Goal: Transaction & Acquisition: Obtain resource

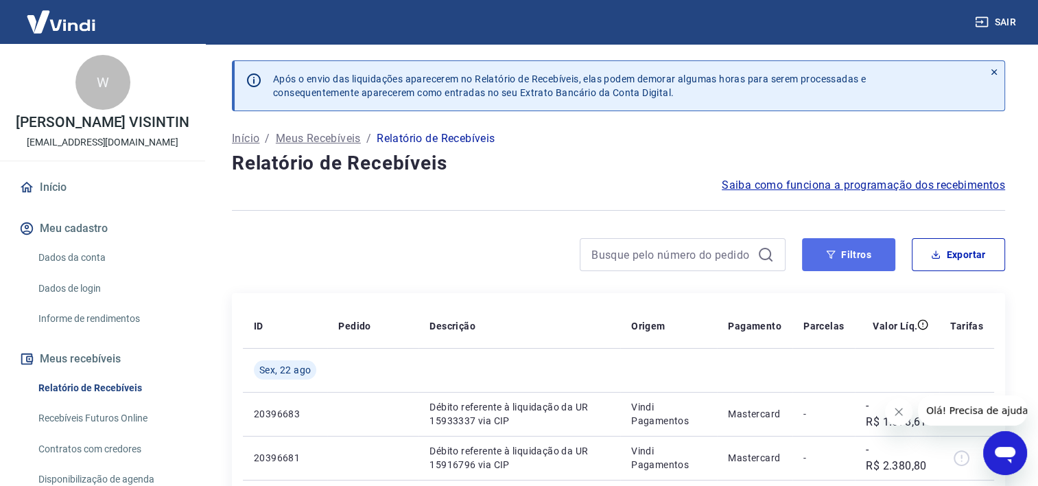
click at [846, 254] on button "Filtros" at bounding box center [848, 254] width 93 height 33
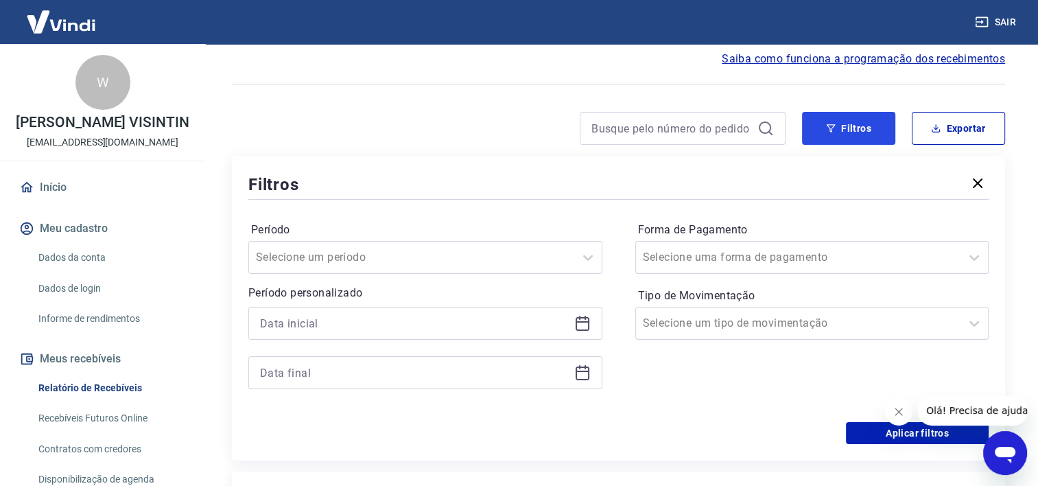
scroll to position [274, 0]
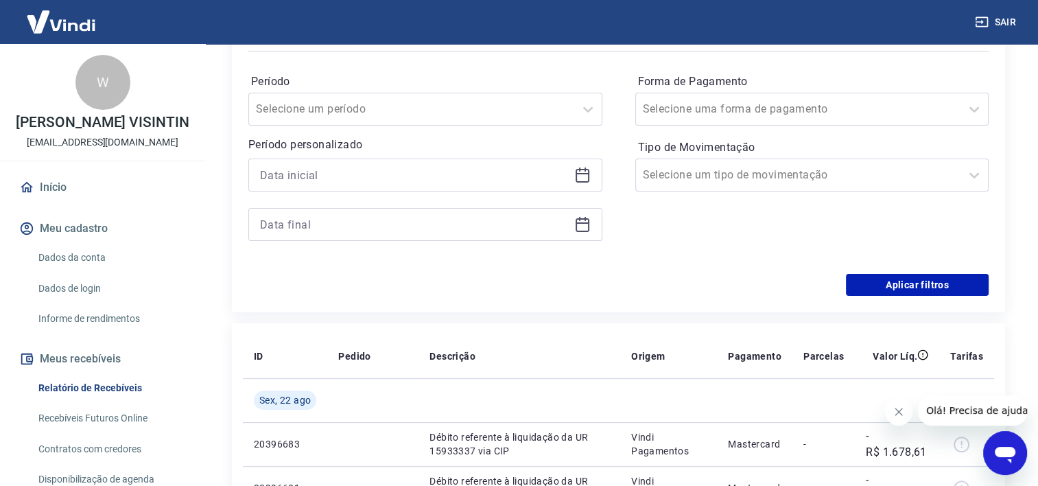
click at [578, 179] on icon at bounding box center [582, 175] width 16 height 16
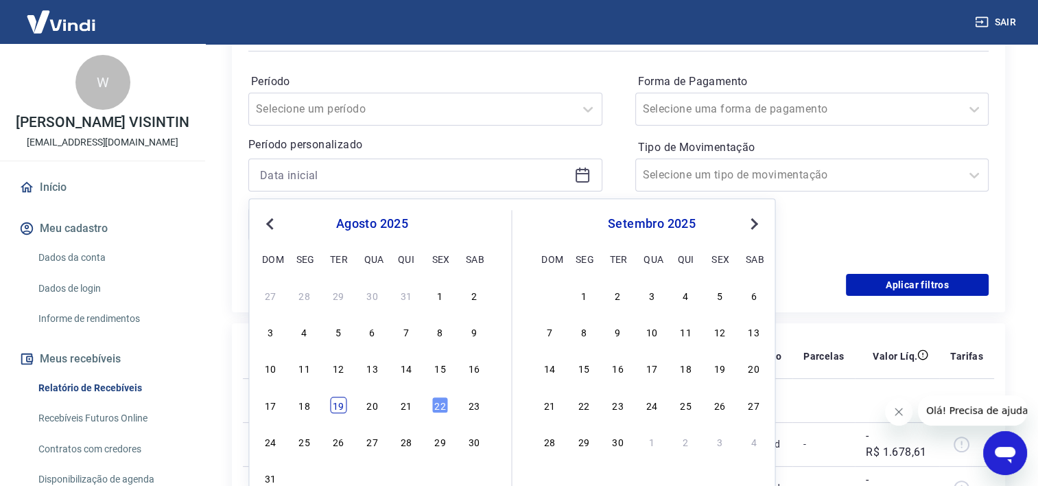
click at [337, 403] on div "19" at bounding box center [338, 404] width 16 height 16
type input "[DATE]"
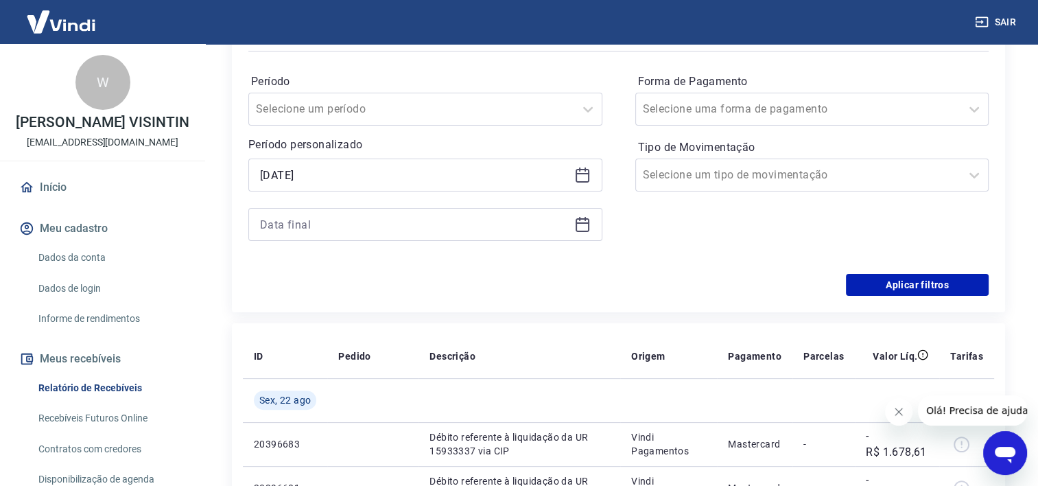
click at [584, 225] on icon at bounding box center [582, 224] width 16 height 16
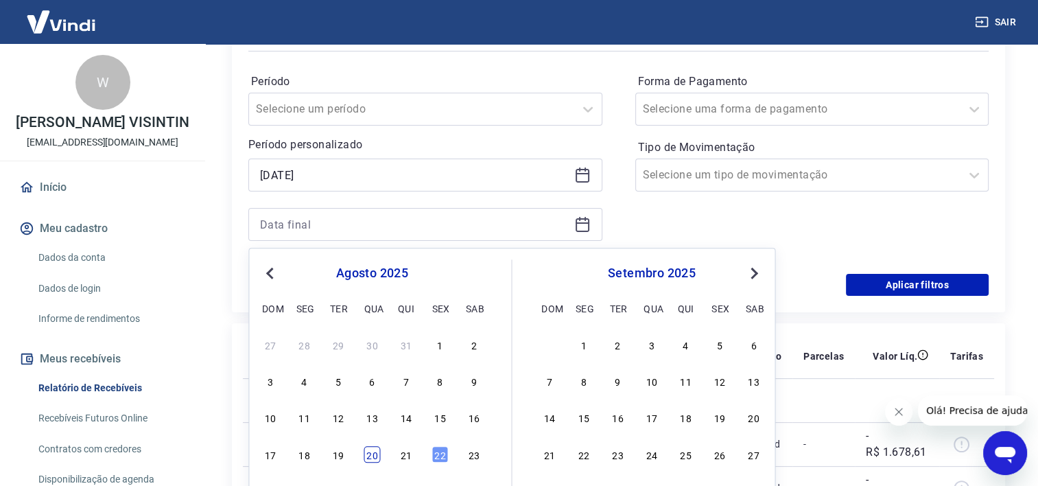
click at [379, 458] on div "20" at bounding box center [372, 454] width 16 height 16
type input "[DATE]"
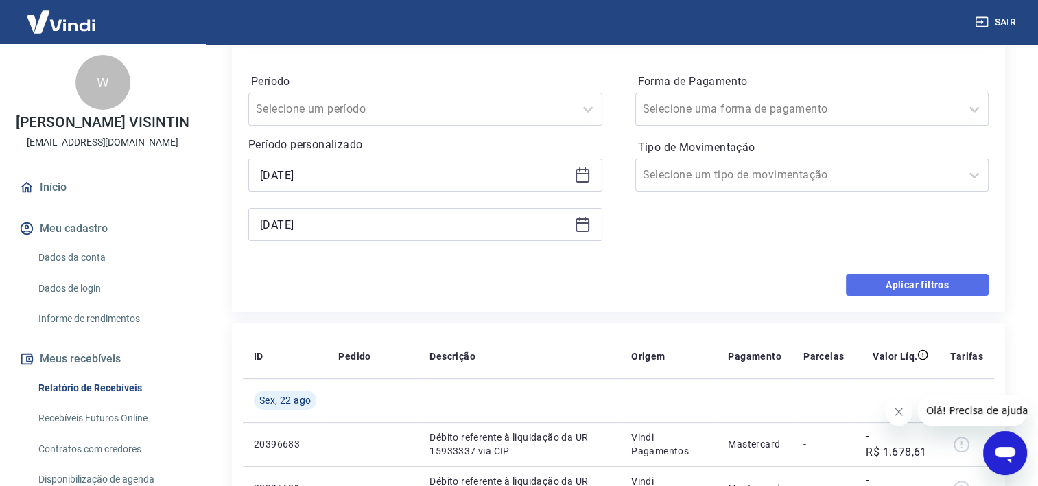
click at [882, 287] on button "Aplicar filtros" at bounding box center [917, 285] width 143 height 22
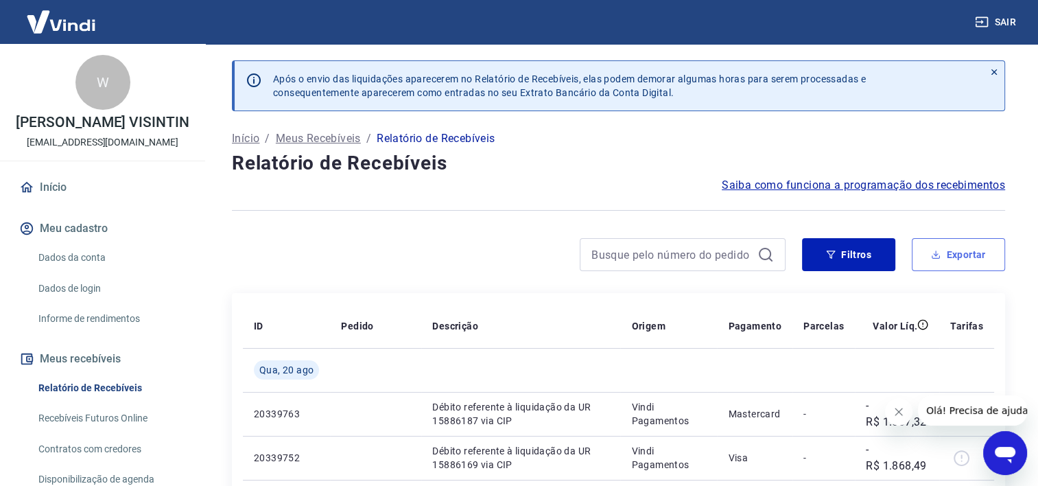
click at [936, 254] on icon "button" at bounding box center [935, 254] width 5 height 3
type input "[DATE]"
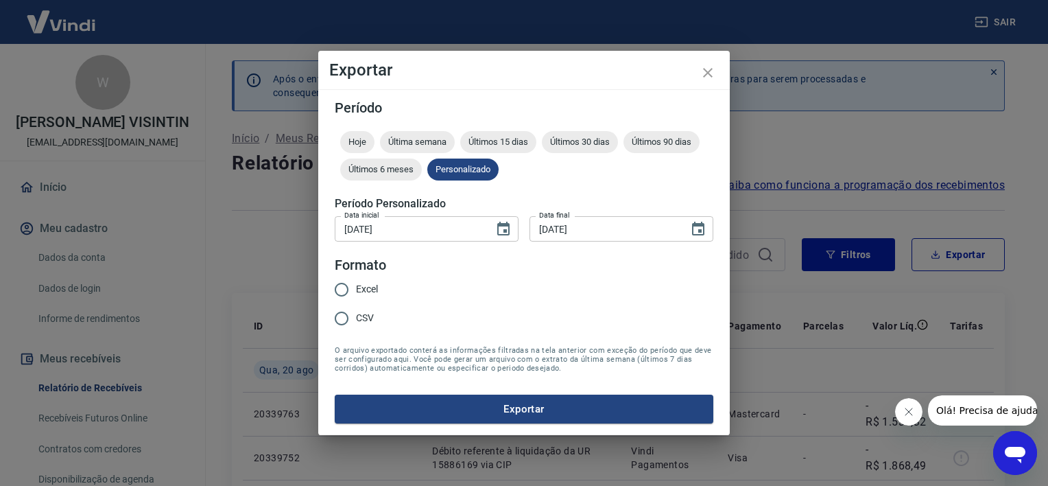
click at [340, 290] on input "Excel" at bounding box center [341, 289] width 29 height 29
radio input "true"
click at [565, 416] on button "Exportar" at bounding box center [524, 408] width 379 height 29
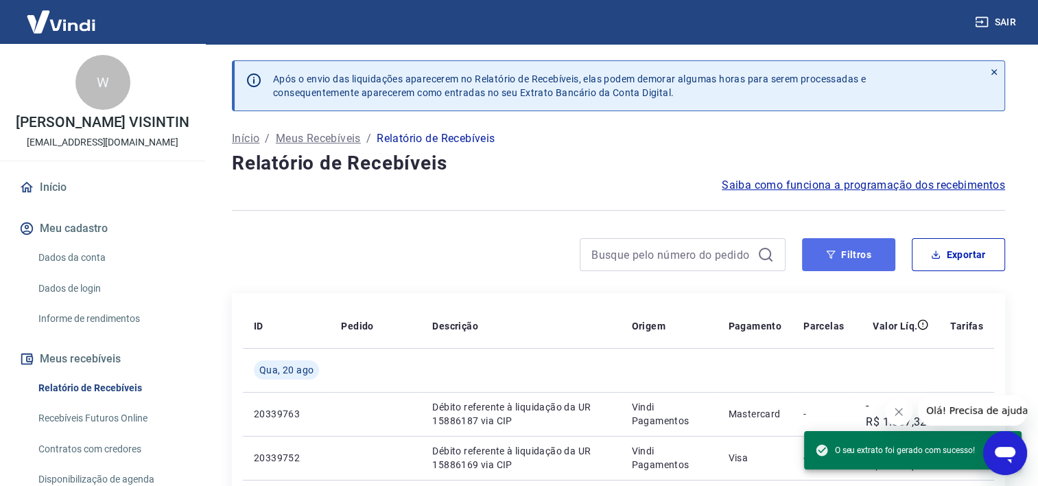
click at [840, 254] on button "Filtros" at bounding box center [848, 254] width 93 height 33
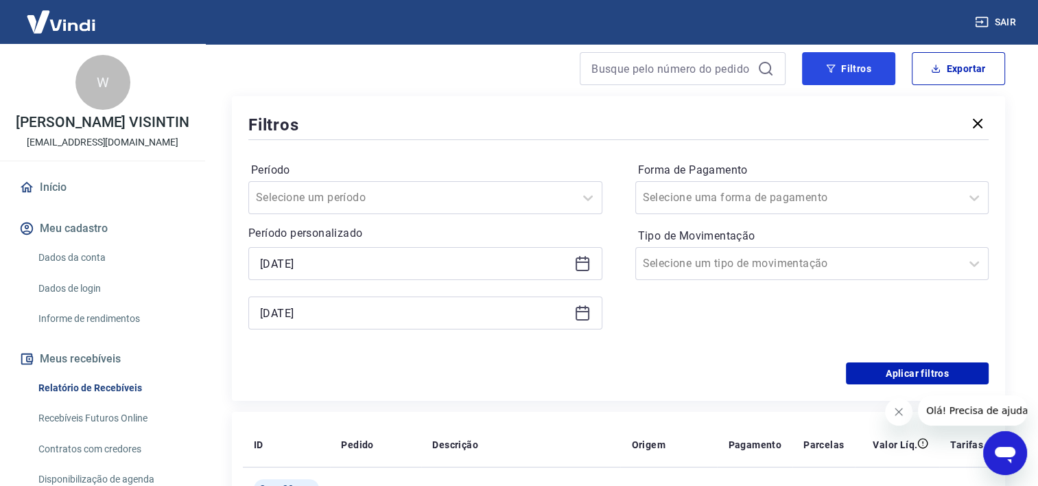
scroll to position [206, 0]
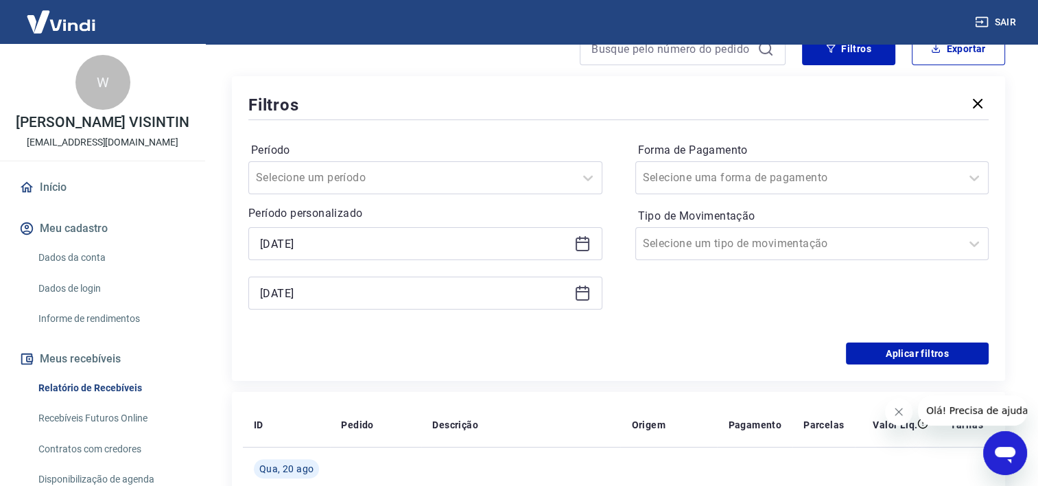
click at [582, 249] on icon at bounding box center [582, 243] width 16 height 16
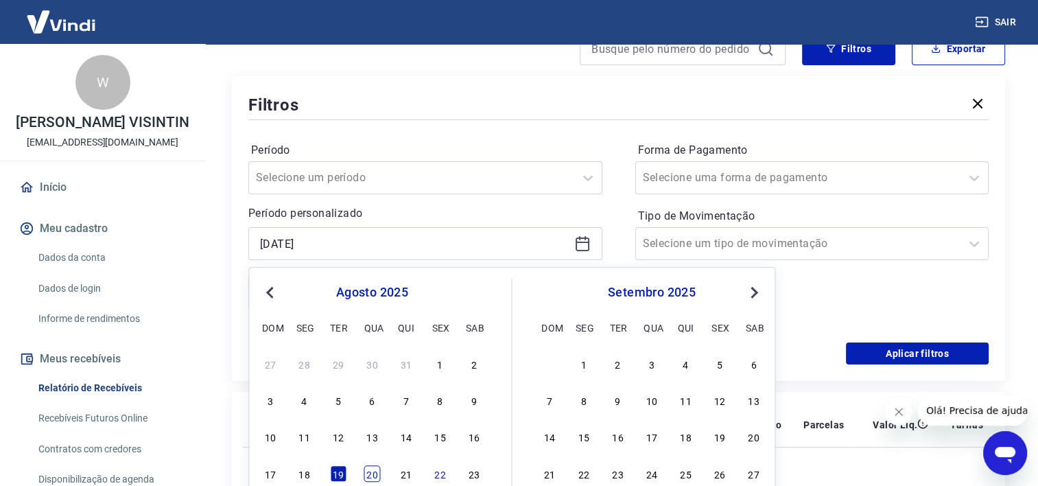
click at [370, 474] on div "20" at bounding box center [372, 473] width 16 height 16
type input "[DATE]"
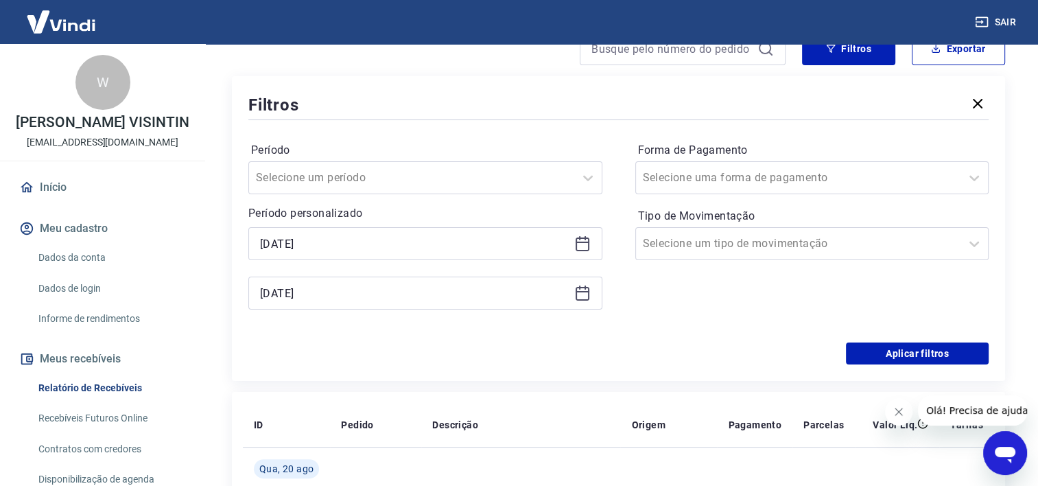
click at [584, 299] on icon at bounding box center [582, 294] width 14 height 14
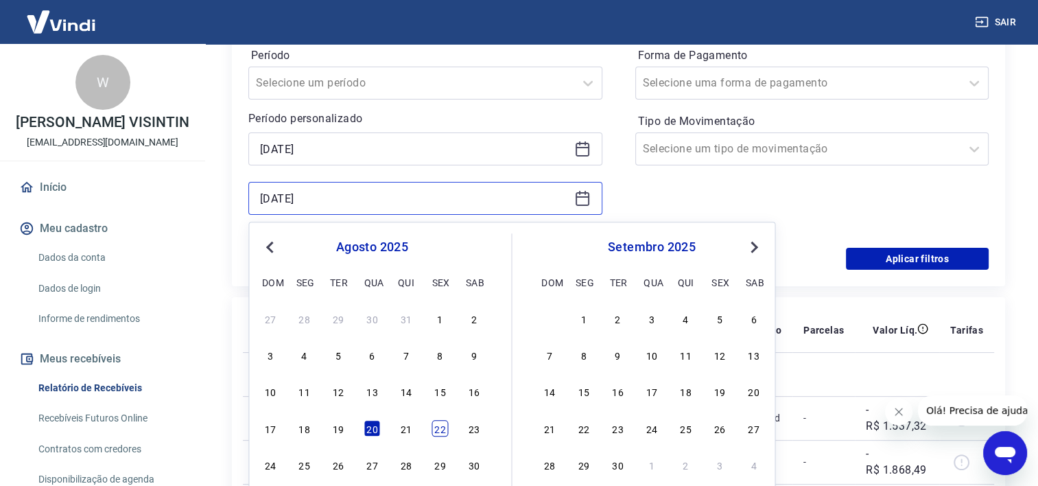
scroll to position [343, 0]
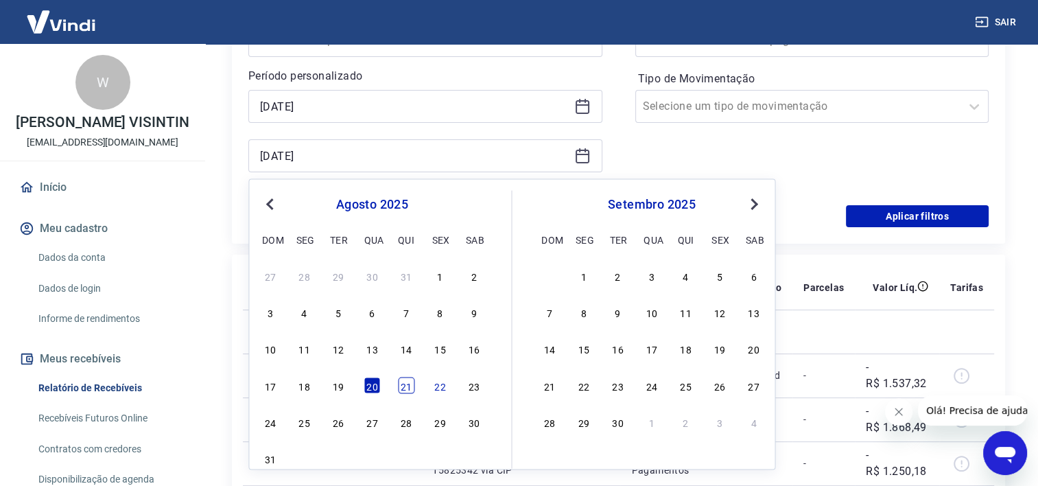
click at [406, 377] on div "21" at bounding box center [406, 385] width 16 height 16
type input "[DATE]"
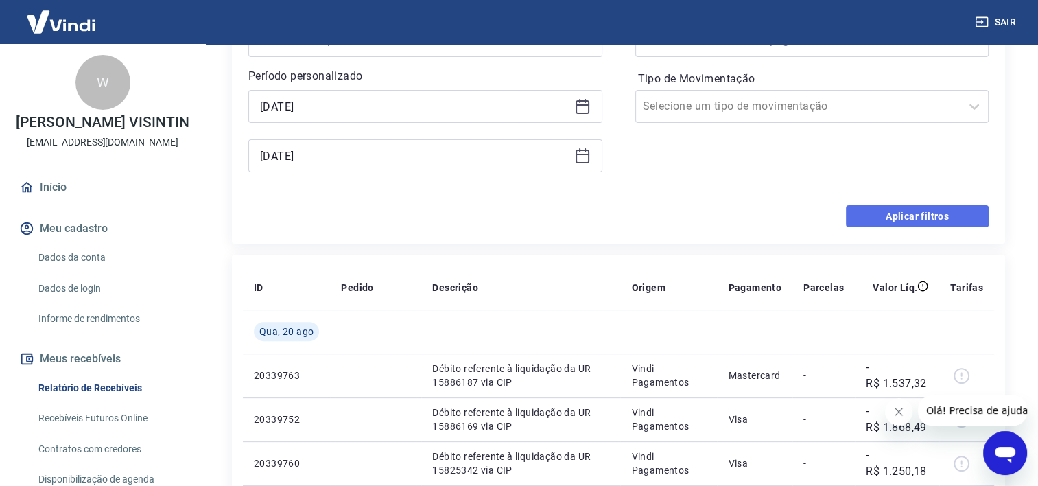
click at [872, 213] on button "Aplicar filtros" at bounding box center [917, 216] width 143 height 22
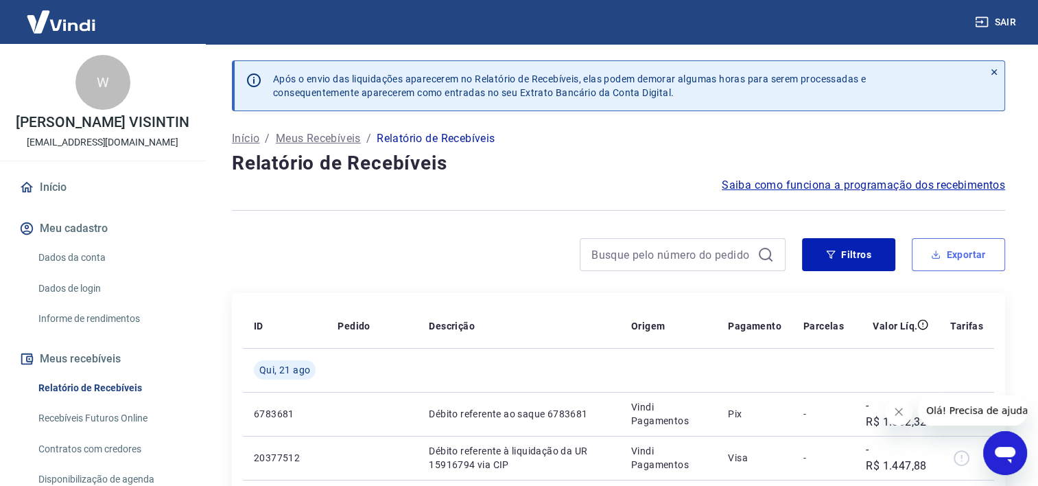
click at [971, 245] on button "Exportar" at bounding box center [958, 254] width 93 height 33
type input "[DATE]"
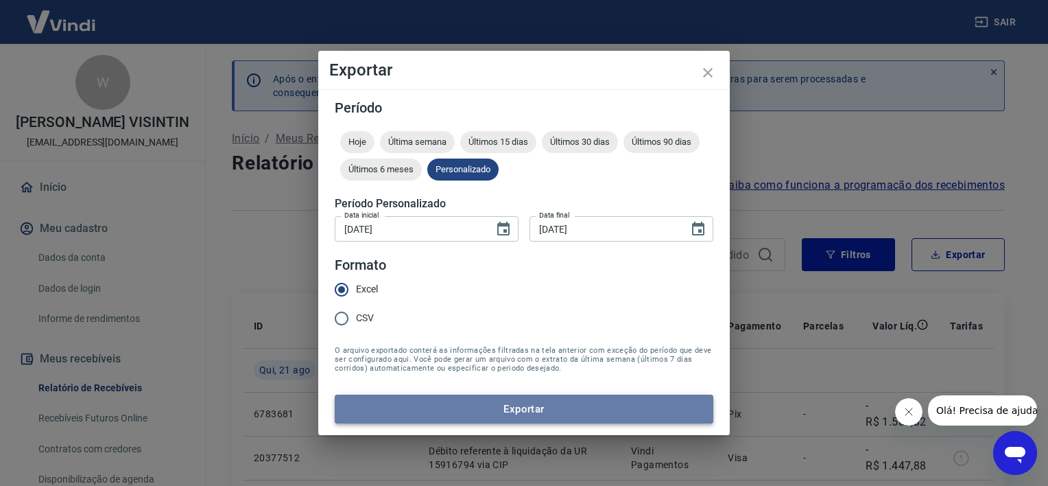
click at [519, 414] on button "Exportar" at bounding box center [524, 408] width 379 height 29
